Goal: Task Accomplishment & Management: Manage account settings

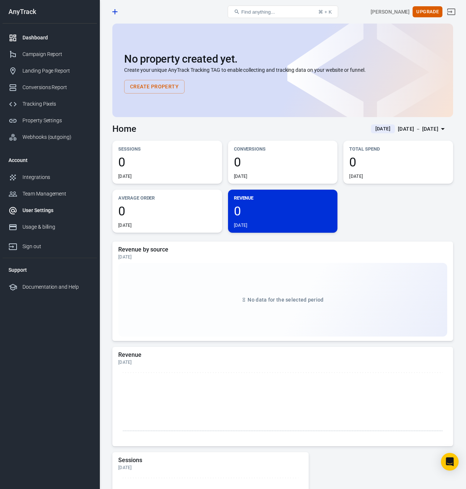
click at [43, 207] on div "User Settings" at bounding box center [56, 211] width 68 height 8
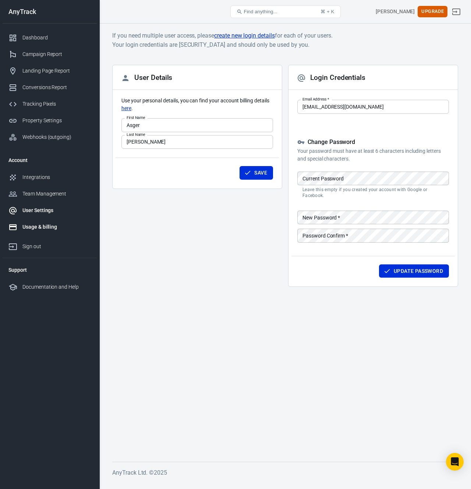
click at [46, 231] on link "Usage & billing" at bounding box center [50, 227] width 94 height 17
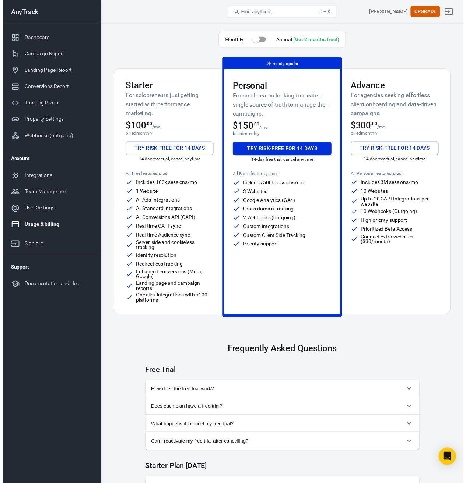
scroll to position [522, 0]
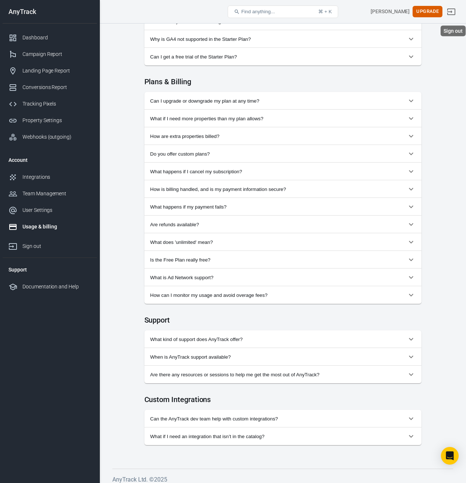
click at [455, 11] on icon "Sign out" at bounding box center [451, 11] width 9 height 9
